Goal: Task Accomplishment & Management: Manage account settings

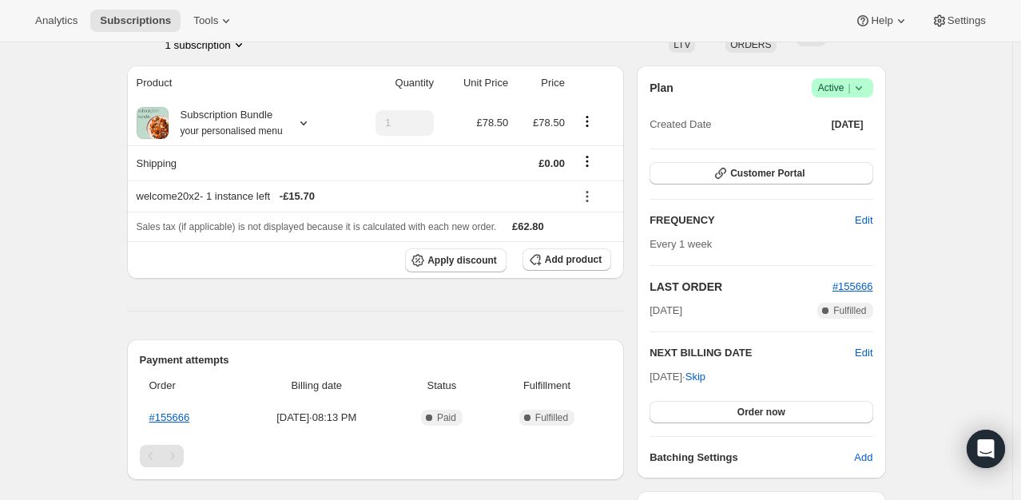
scroll to position [240, 0]
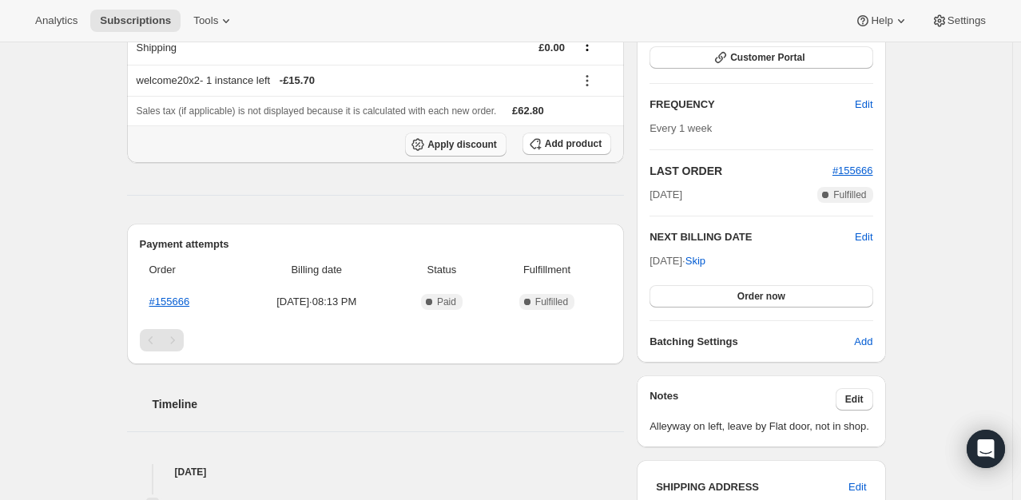
click at [487, 145] on span "Apply discount" at bounding box center [463, 144] width 70 height 13
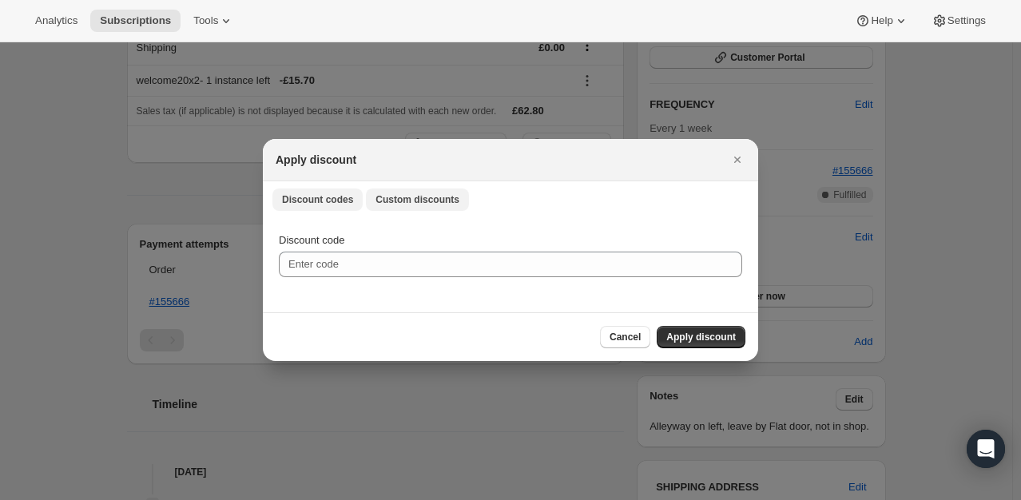
click at [392, 204] on span "Custom discounts" at bounding box center [418, 199] width 84 height 13
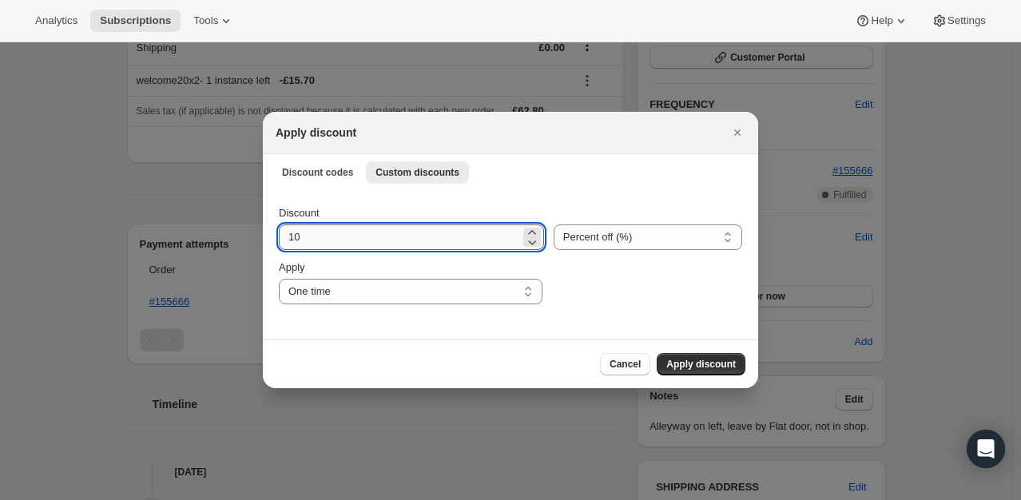
click at [341, 235] on input "10" at bounding box center [399, 238] width 241 height 26
type input "100"
click at [684, 370] on span "Apply discount" at bounding box center [702, 364] width 70 height 13
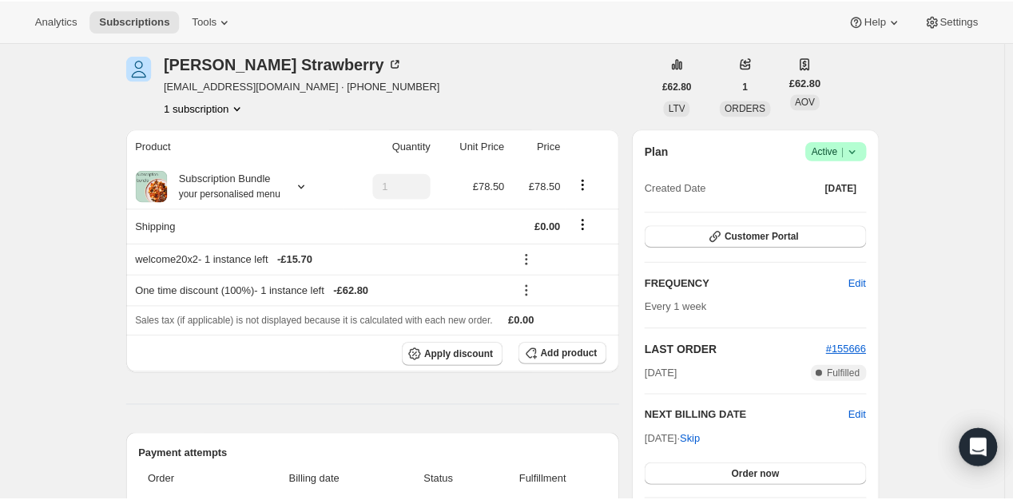
scroll to position [141, 0]
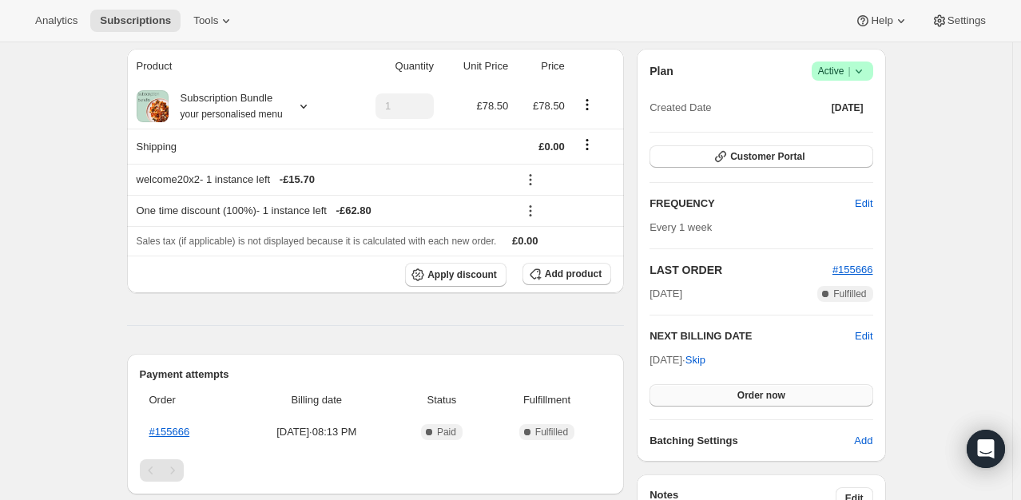
click at [769, 395] on span "Order now" at bounding box center [762, 395] width 48 height 13
click at [769, 395] on span "Click to confirm" at bounding box center [761, 395] width 73 height 13
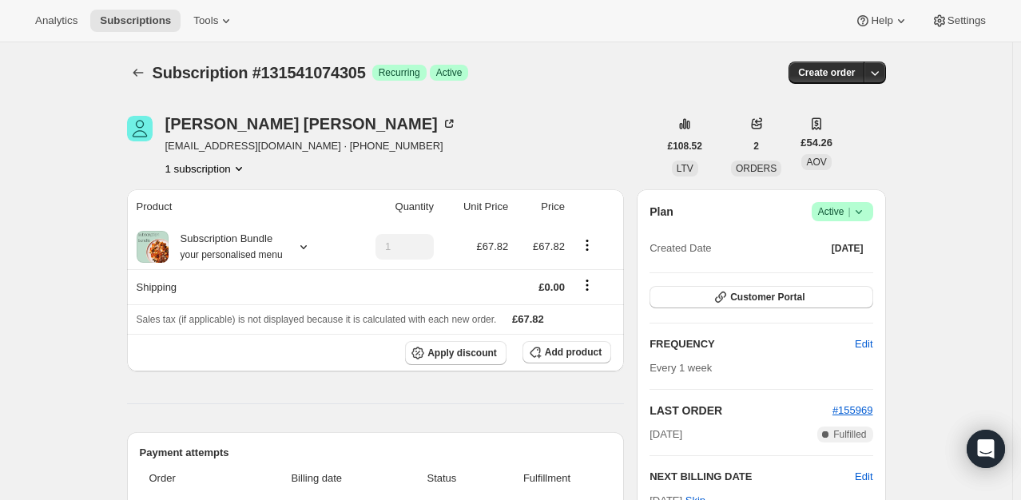
click at [862, 210] on icon at bounding box center [859, 212] width 16 height 16
click at [824, 277] on span "Cancel subscription" at bounding box center [847, 270] width 90 height 16
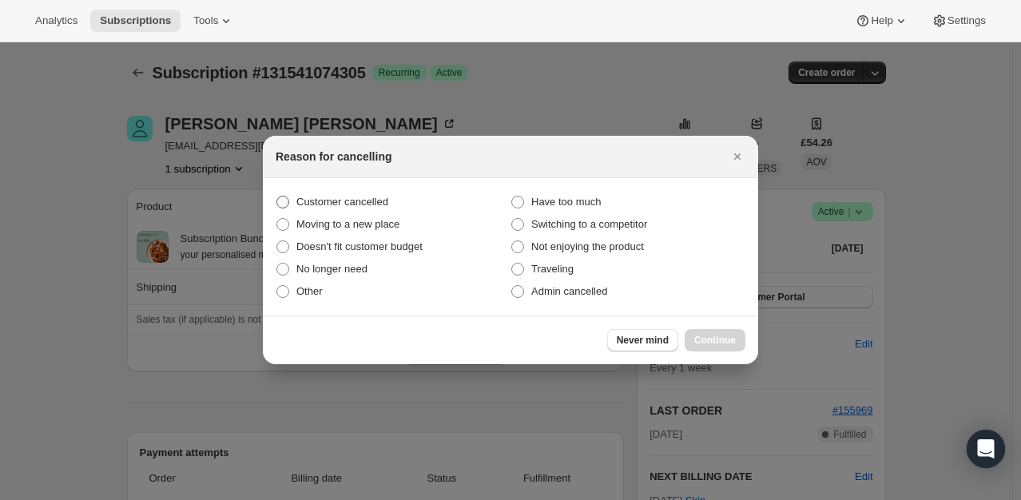
click at [384, 206] on span "Customer cancelled" at bounding box center [343, 202] width 92 height 12
click at [277, 197] on input "Customer cancelled" at bounding box center [277, 196] width 1 height 1
radio input "true"
click at [738, 344] on button "Continue" at bounding box center [715, 340] width 61 height 22
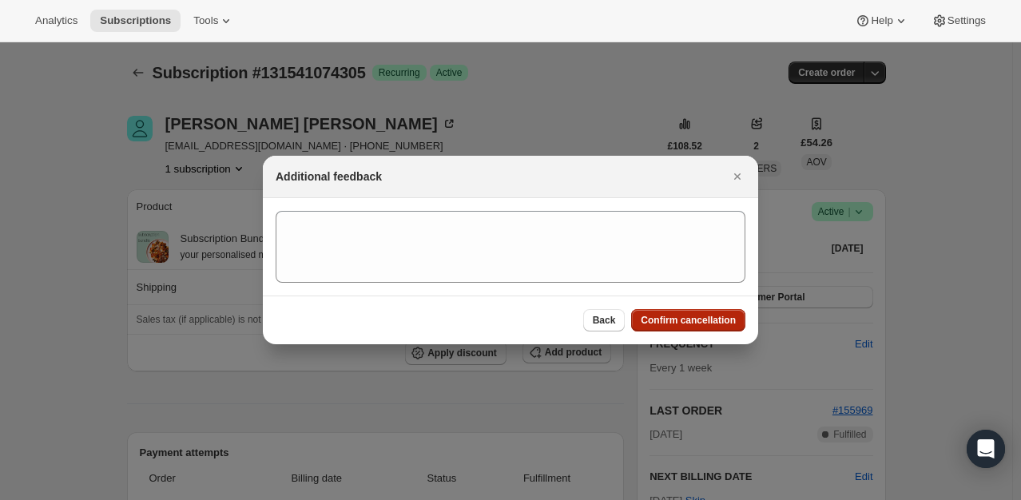
click at [710, 325] on span "Confirm cancellation" at bounding box center [688, 320] width 95 height 13
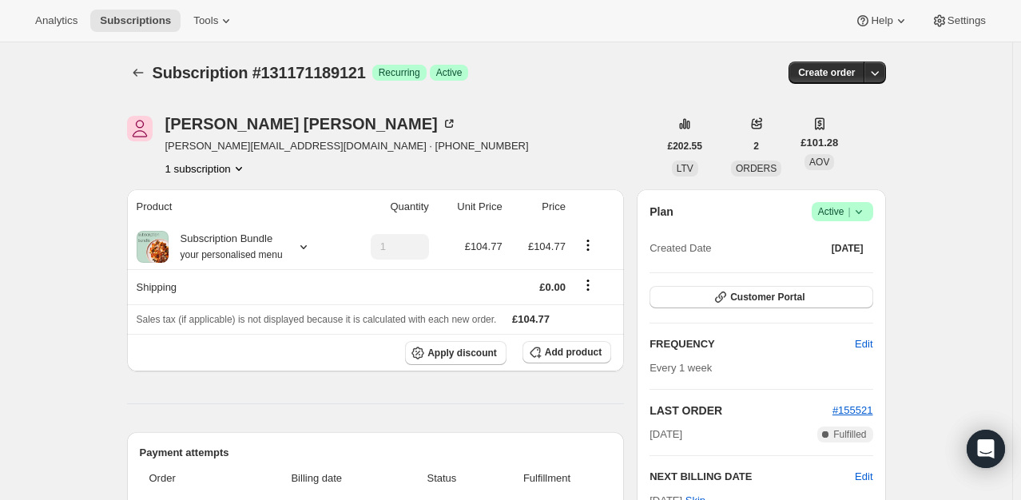
click at [845, 204] on span "Active |" at bounding box center [842, 212] width 49 height 16
click at [829, 267] on span "Cancel subscription" at bounding box center [847, 270] width 90 height 12
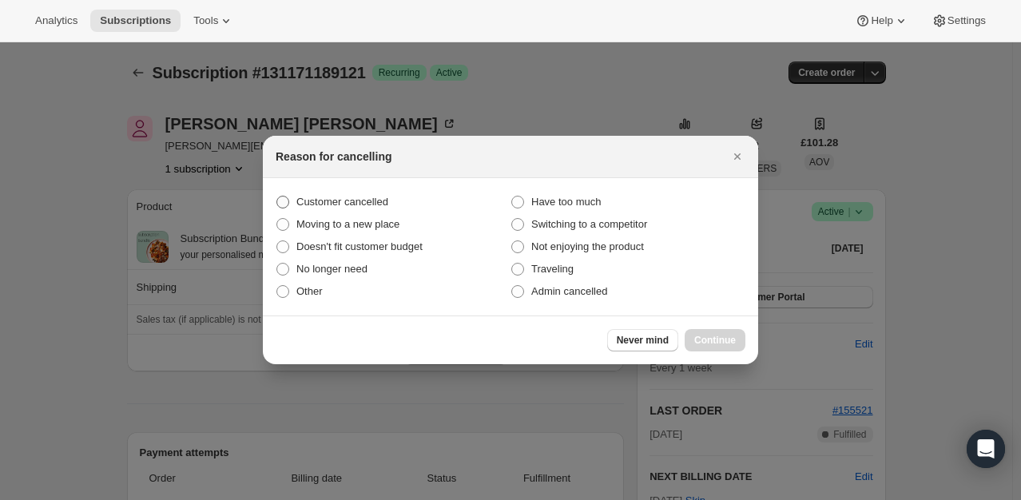
click at [356, 206] on span "Customer cancelled" at bounding box center [343, 202] width 92 height 12
click at [277, 197] on input "Customer cancelled" at bounding box center [277, 196] width 1 height 1
radio input "true"
click at [716, 345] on span "Continue" at bounding box center [716, 340] width 42 height 13
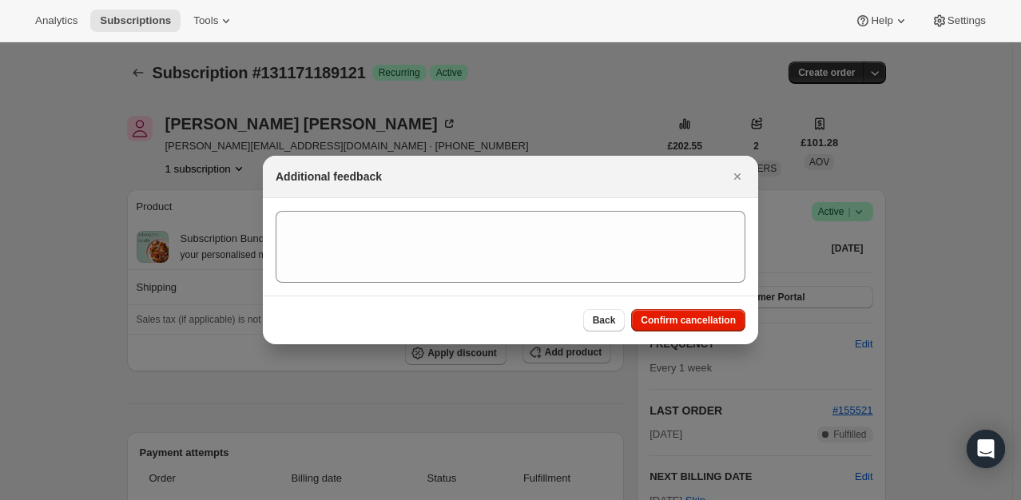
click at [700, 305] on div "Back Confirm cancellation" at bounding box center [511, 320] width 496 height 49
click at [707, 323] on span "Confirm cancellation" at bounding box center [688, 320] width 95 height 13
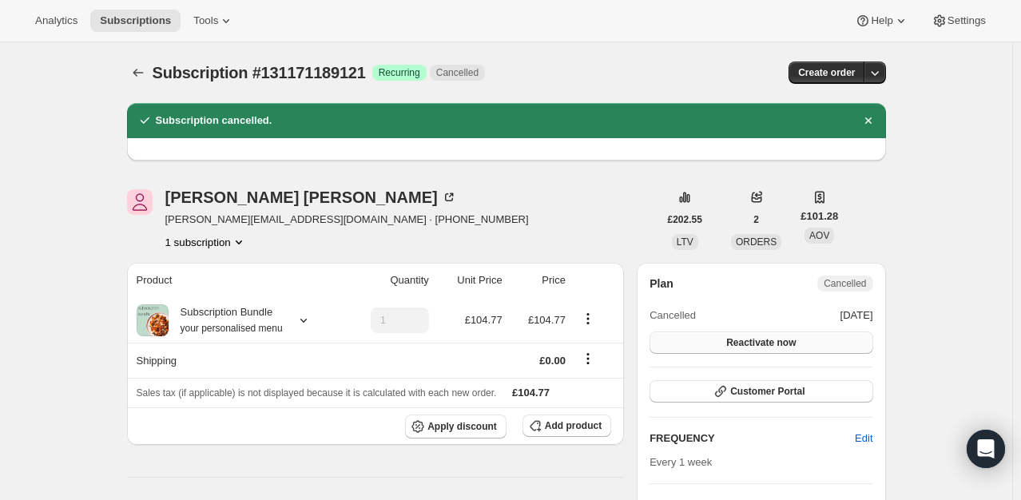
click at [810, 337] on button "Reactivate now" at bounding box center [761, 343] width 223 height 22
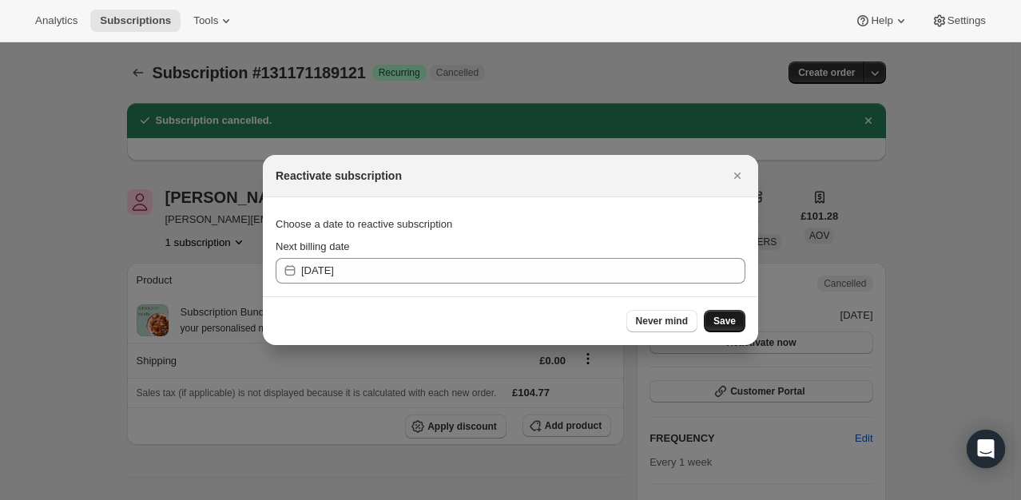
click at [720, 319] on span "Save" at bounding box center [725, 321] width 22 height 13
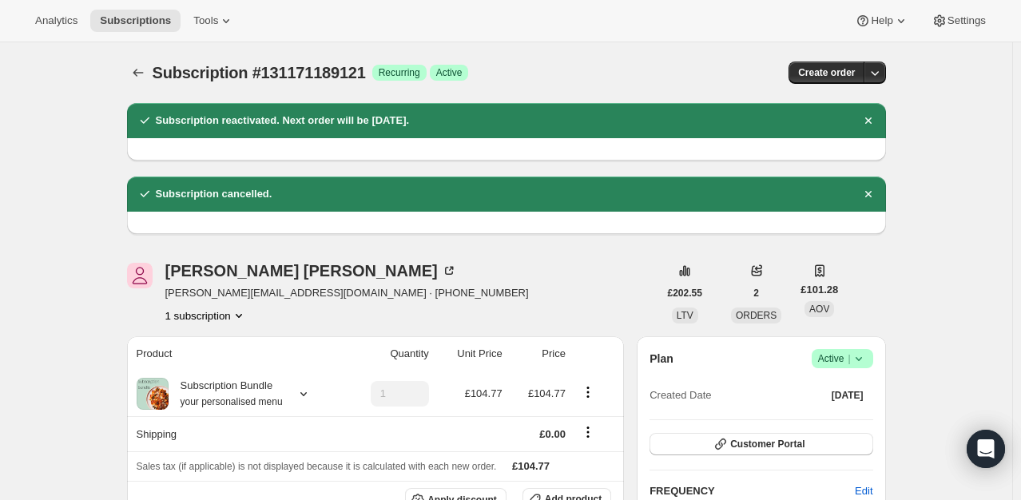
click at [849, 351] on span "Active |" at bounding box center [842, 359] width 49 height 16
click at [840, 380] on button "Pause subscription" at bounding box center [848, 390] width 100 height 26
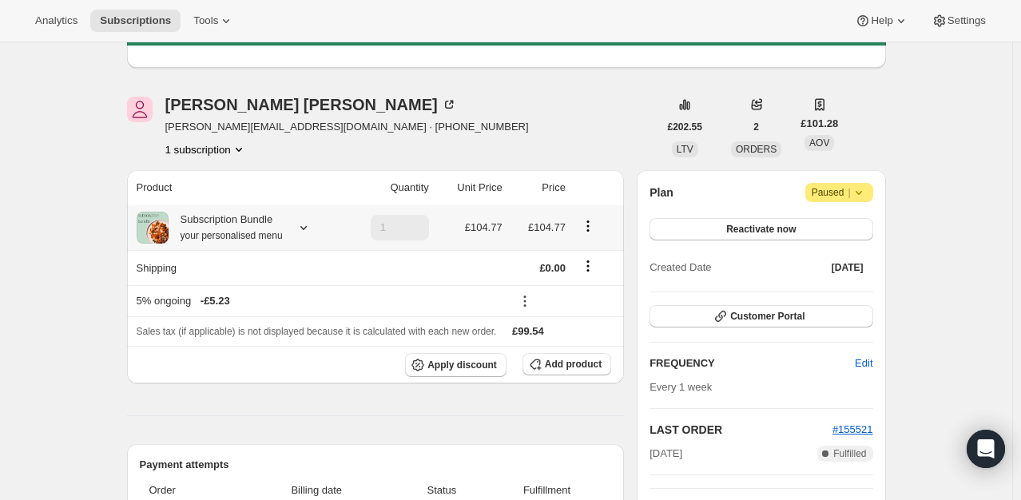
scroll to position [80, 0]
